Goal: Navigation & Orientation: Go to known website

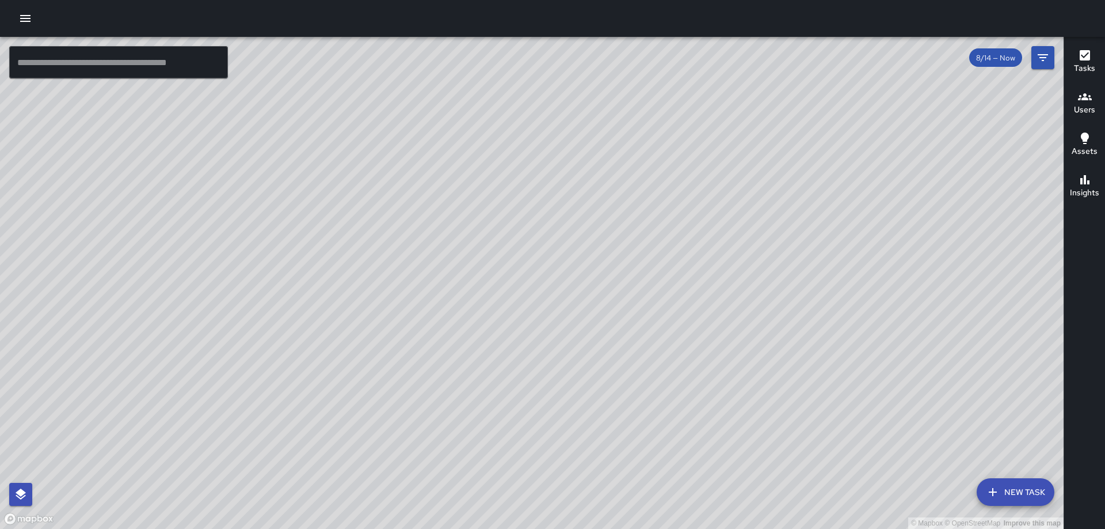
drag, startPoint x: 847, startPoint y: 214, endPoint x: 848, endPoint y: 197, distance: 16.7
click at [848, 197] on div "© Mapbox © OpenStreetMap Improve this map" at bounding box center [532, 283] width 1064 height 492
